Goal: Task Accomplishment & Management: Manage account settings

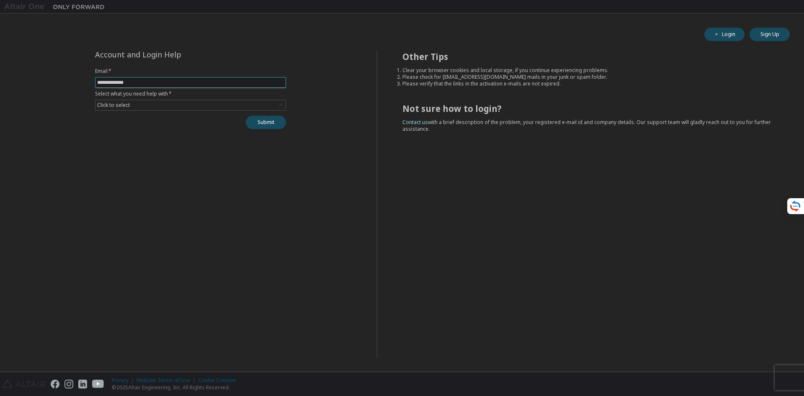
click at [236, 86] on span at bounding box center [190, 82] width 191 height 11
click at [236, 87] on span at bounding box center [190, 82] width 191 height 11
click at [237, 83] on input "text" at bounding box center [190, 82] width 187 height 7
type input "**********"
click at [211, 103] on div "Click to select" at bounding box center [190, 105] width 190 height 10
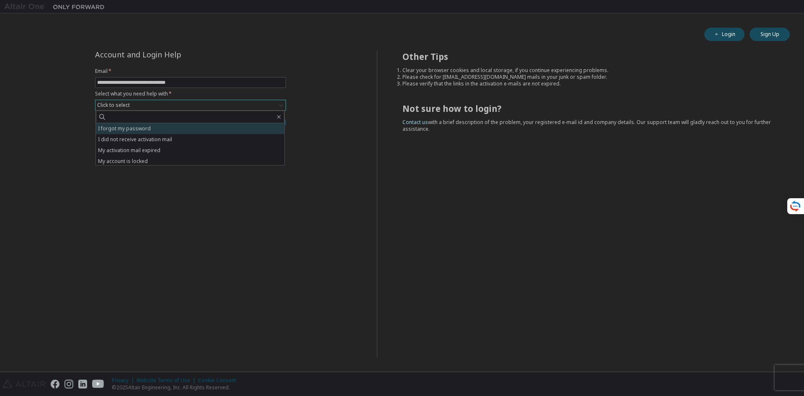
click at [200, 127] on li "I forgot my password" at bounding box center [190, 128] width 188 height 11
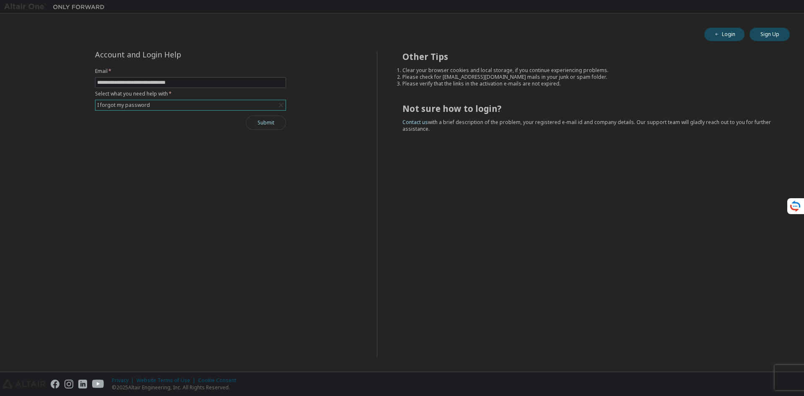
click at [274, 124] on button "Submit" at bounding box center [266, 123] width 40 height 14
